Goal: Browse casually

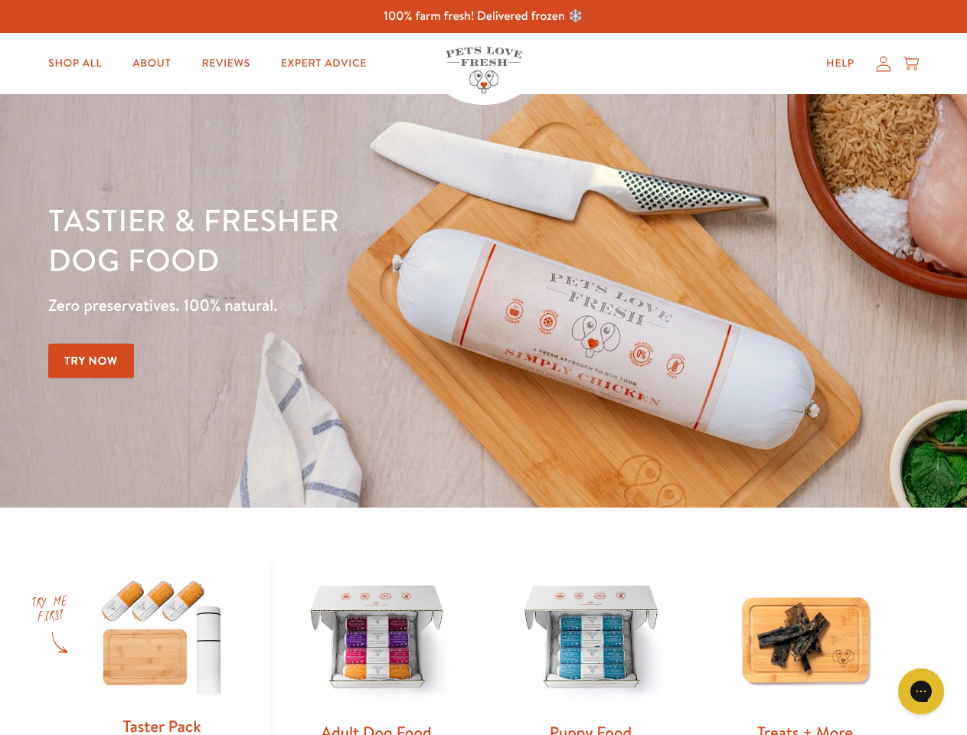
click at [483, 368] on div "Tastier & fresher dog food Zero preservatives. 100% natural. Try Now" at bounding box center [338, 301] width 580 height 202
click at [921, 691] on icon "Gorgias live chat" at bounding box center [920, 691] width 15 height 15
